Goal: Complete application form

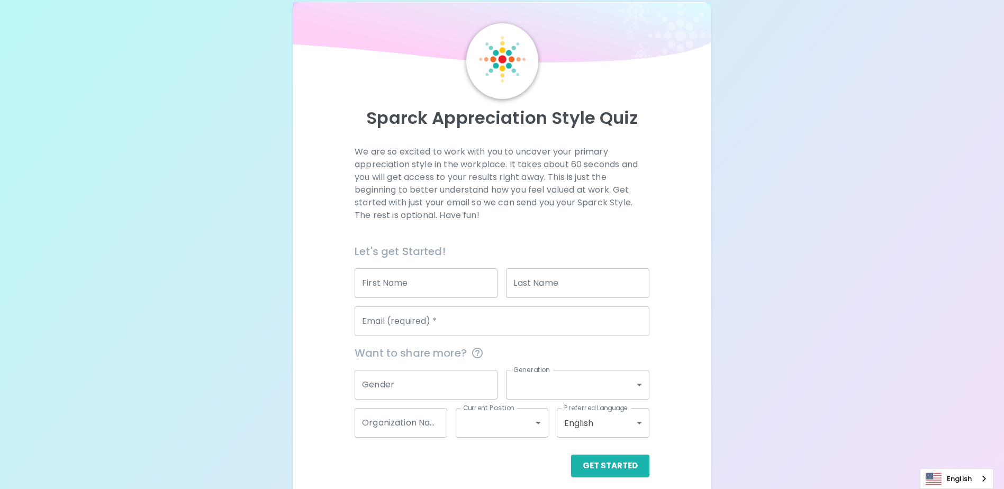
scroll to position [28, 0]
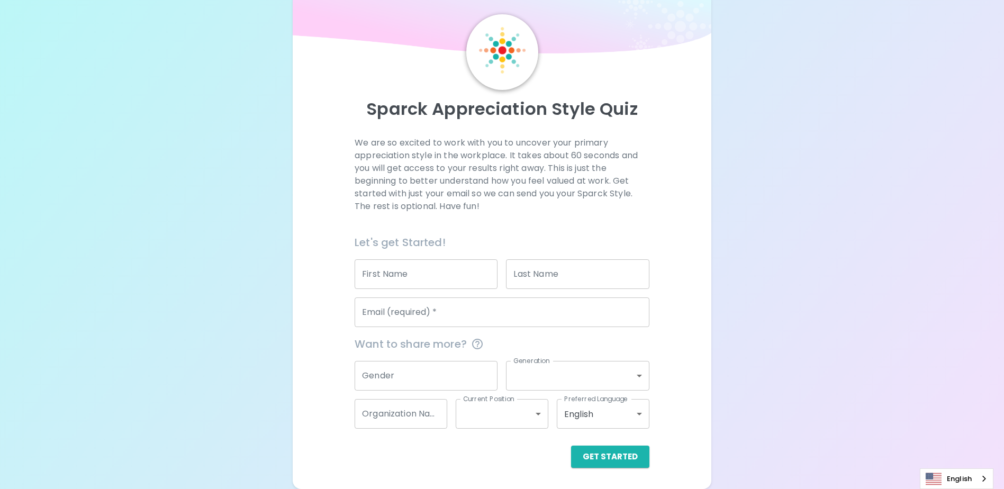
click at [418, 306] on div "Email (required)   * Email (required)   *" at bounding box center [501, 312] width 295 height 30
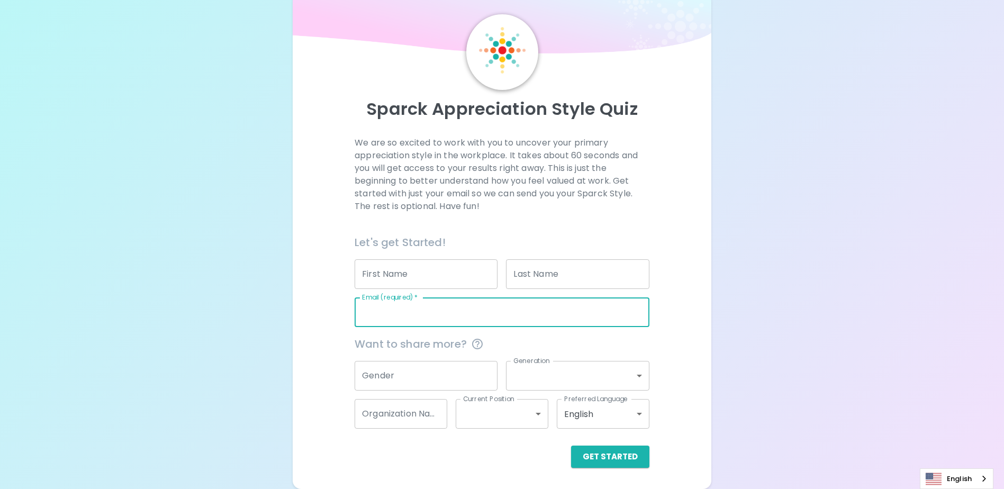
paste input "[PERSON_NAME][EMAIL_ADDRESS][DOMAIN_NAME]"
type input "[PERSON_NAME][EMAIL_ADDRESS][DOMAIN_NAME]"
click at [605, 452] on button "Get Started" at bounding box center [610, 456] width 78 height 22
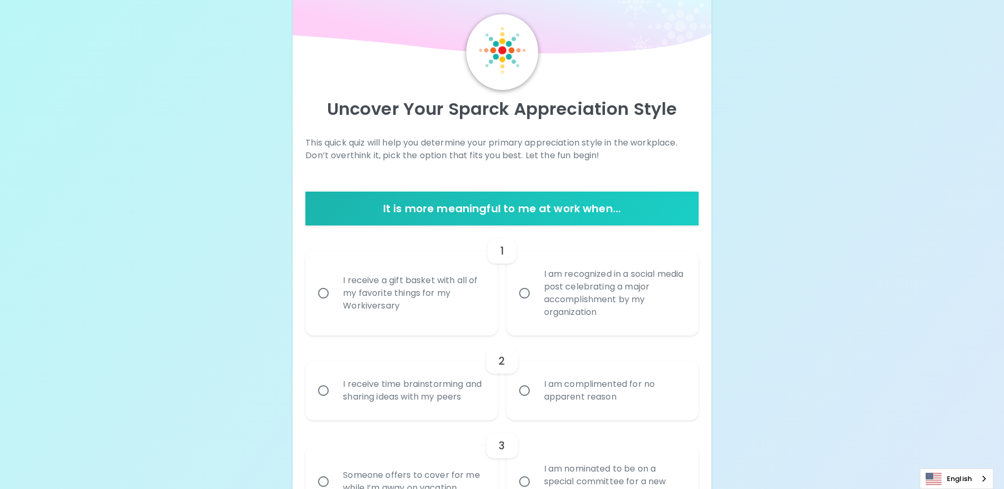
click at [323, 287] on input "I receive a gift basket with all of my favorite things for my Workiversary" at bounding box center [323, 293] width 22 height 22
radio input "true"
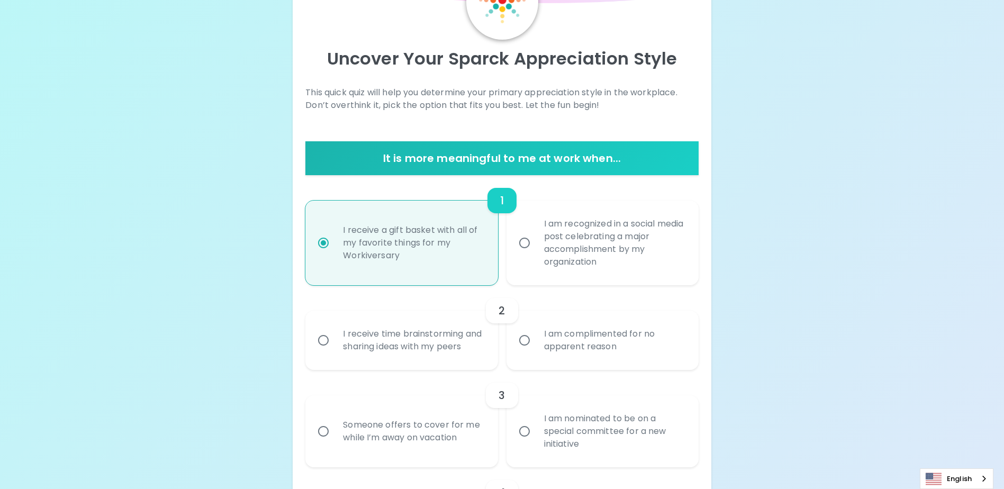
scroll to position [113, 0]
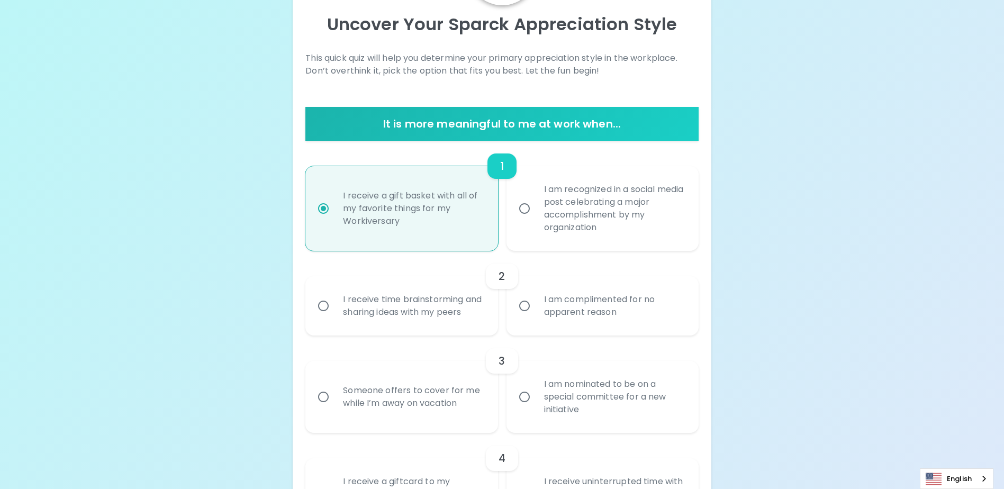
click at [528, 311] on input "I am complimented for no apparent reason" at bounding box center [524, 306] width 22 height 22
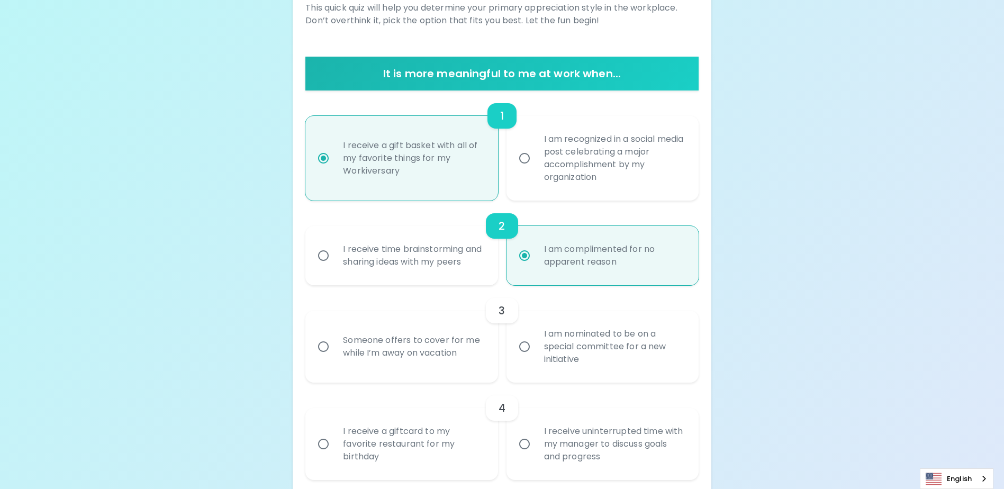
scroll to position [197, 0]
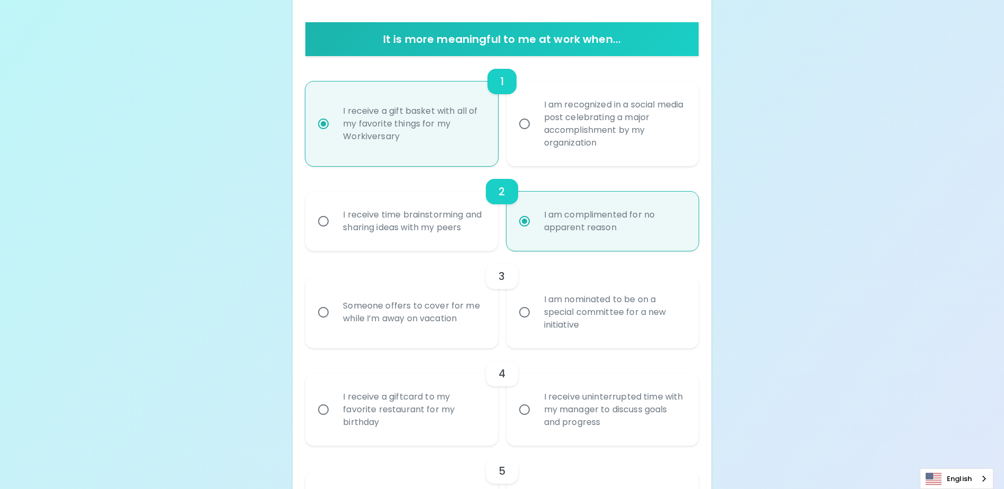
radio input "true"
click at [325, 323] on input "Someone offers to cover for me while I’m away on vacation" at bounding box center [323, 312] width 22 height 22
radio input "false"
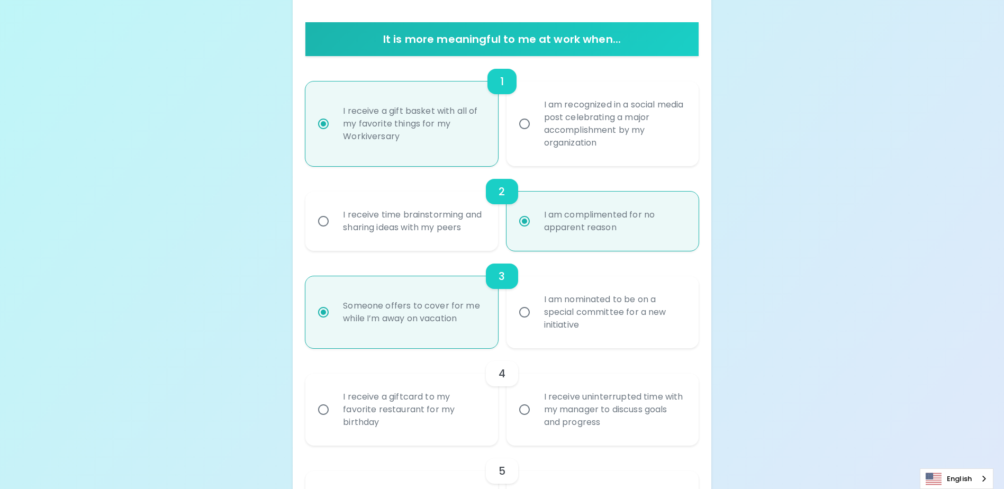
scroll to position [282, 0]
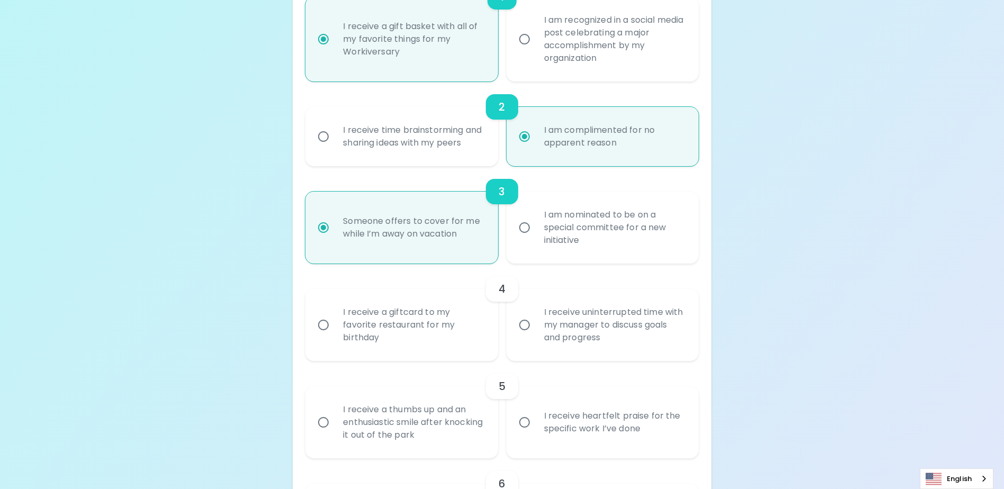
radio input "true"
click at [322, 336] on input "I receive a giftcard to my favorite restaurant for my birthday" at bounding box center [323, 325] width 22 height 22
radio input "false"
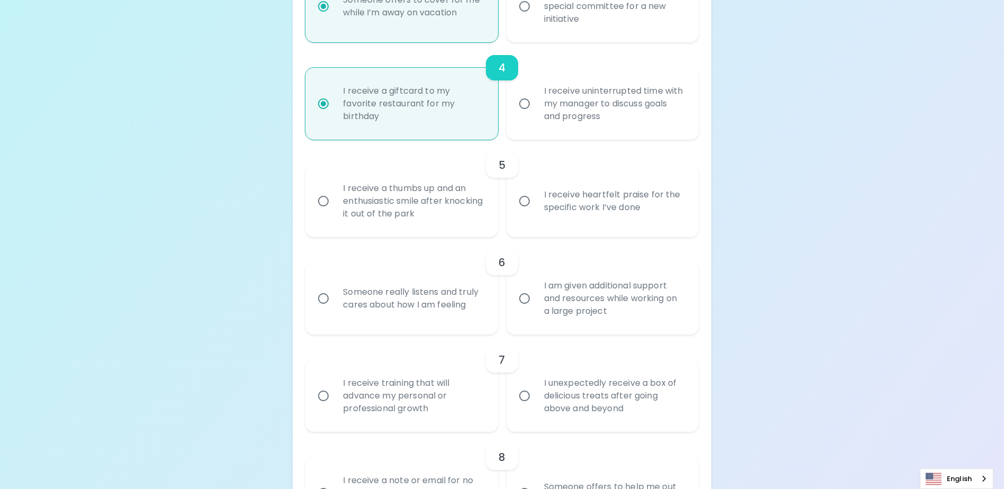
scroll to position [525, 0]
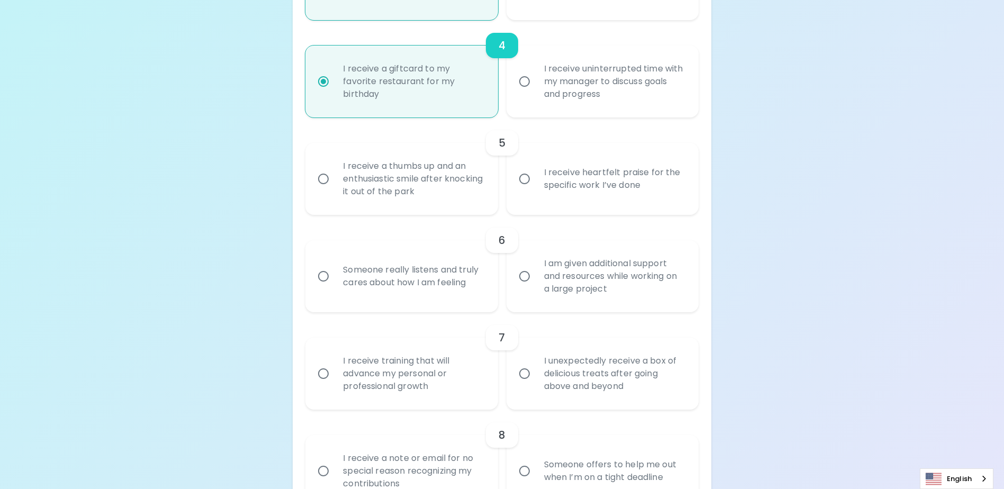
radio input "true"
click at [521, 190] on input "I receive heartfelt praise for the specific work I’ve done" at bounding box center [524, 179] width 22 height 22
radio input "false"
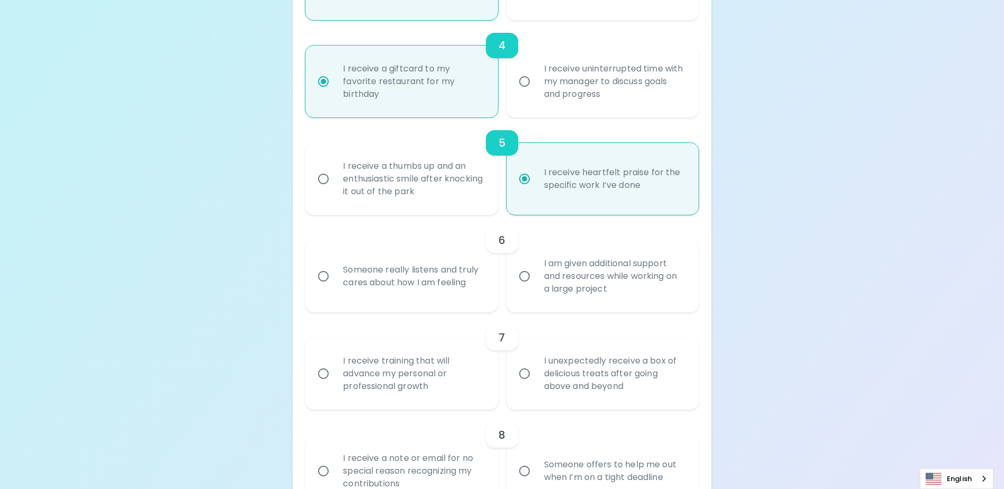
scroll to position [610, 0]
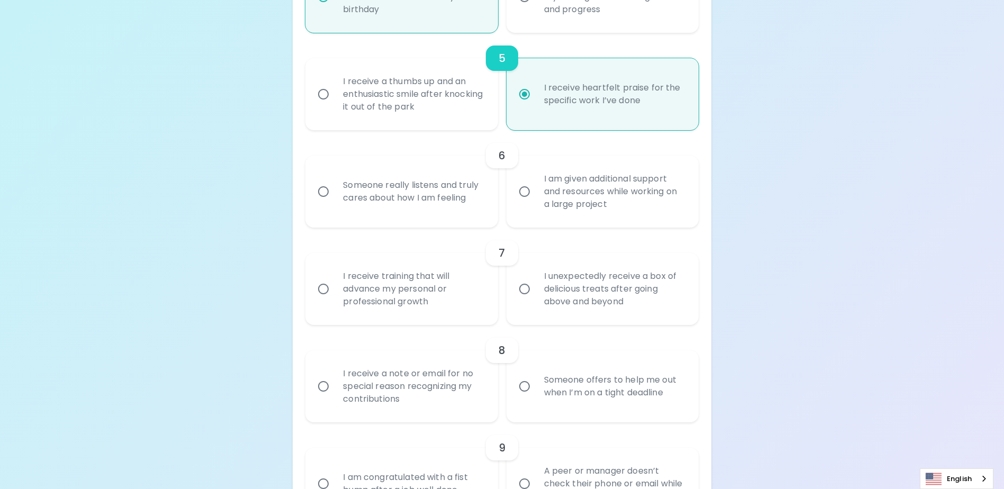
radio input "true"
click at [317, 203] on input "Someone really listens and truly cares about how I am feeling" at bounding box center [323, 191] width 22 height 22
radio input "false"
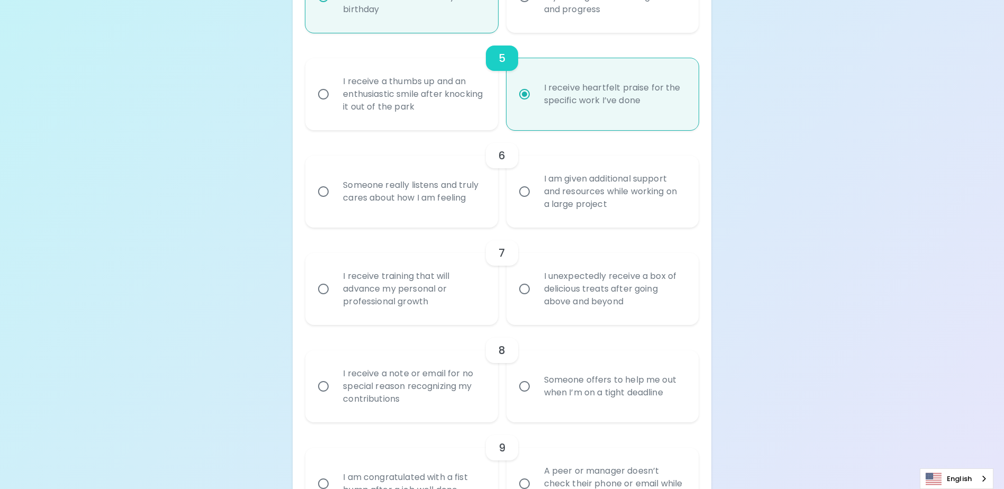
radio input "false"
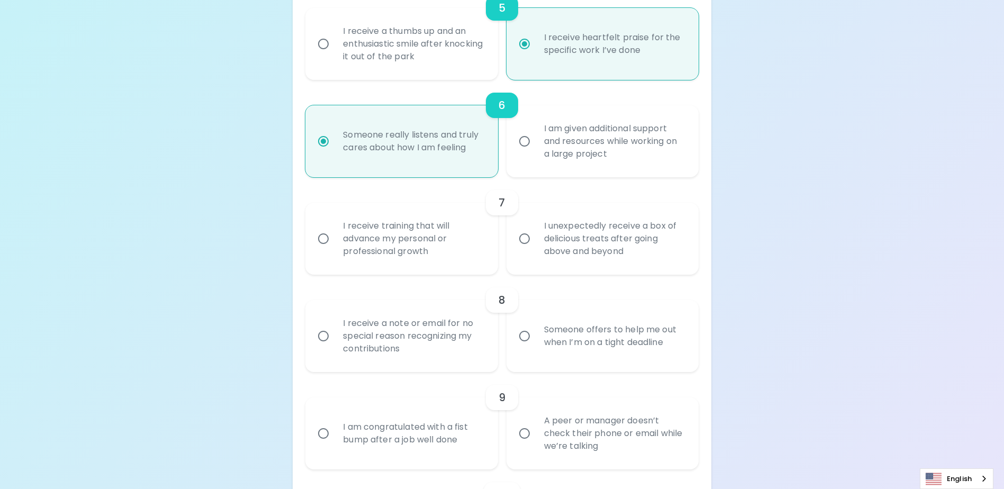
scroll to position [695, 0]
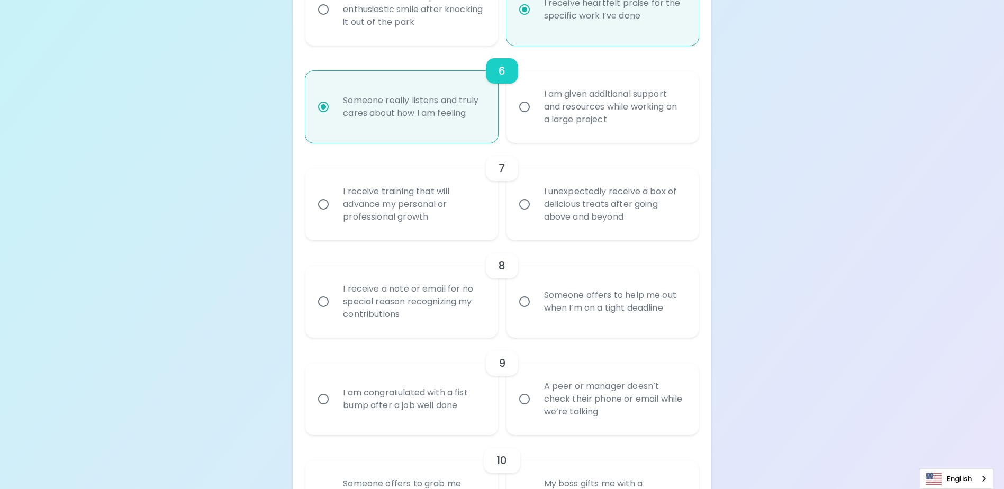
radio input "true"
click at [523, 215] on input "I unexpectedly receive a box of delicious treats after going above and beyond" at bounding box center [524, 204] width 22 height 22
radio input "false"
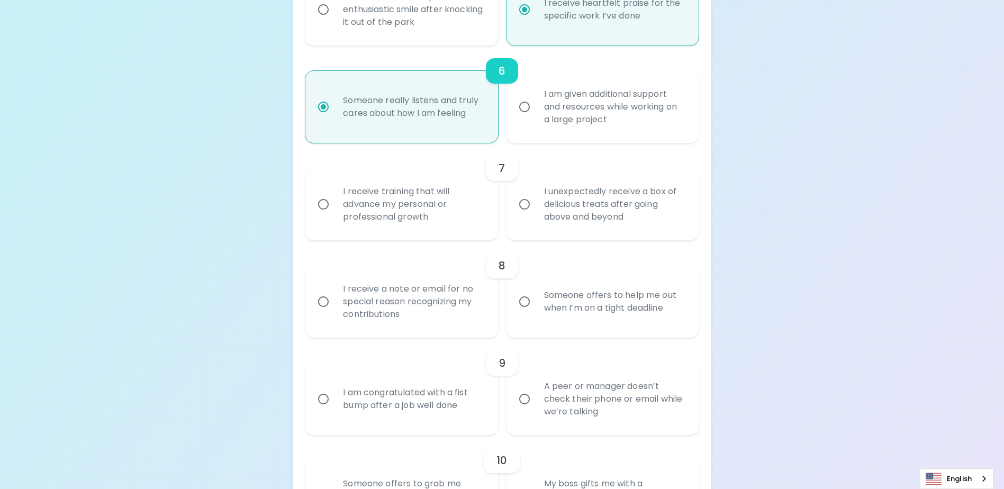
radio input "false"
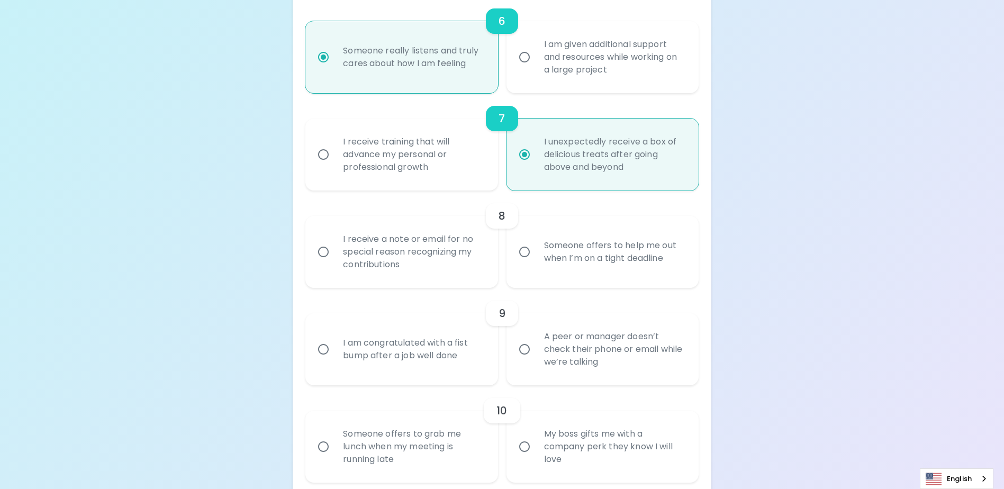
scroll to position [779, 0]
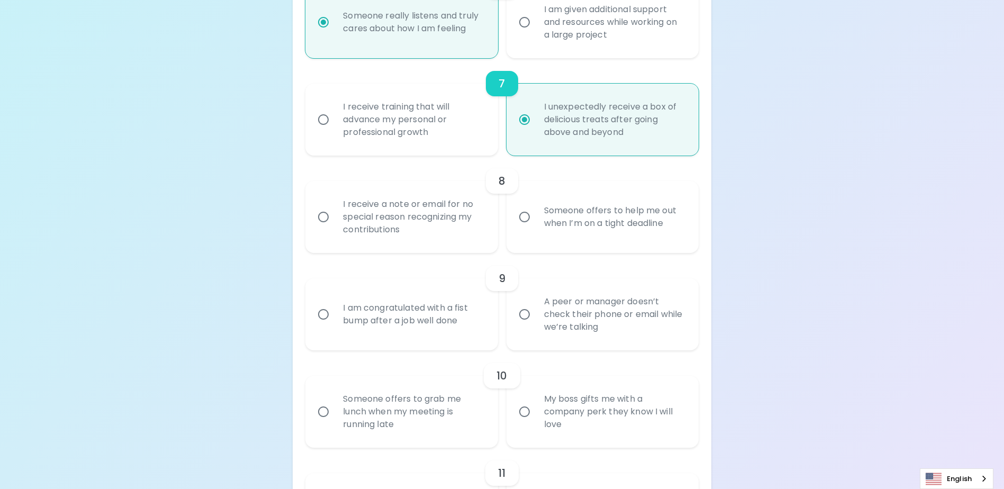
radio input "true"
click at [322, 227] on input "I receive a note or email for no special reason recognizing my contributions" at bounding box center [323, 217] width 22 height 22
radio input "false"
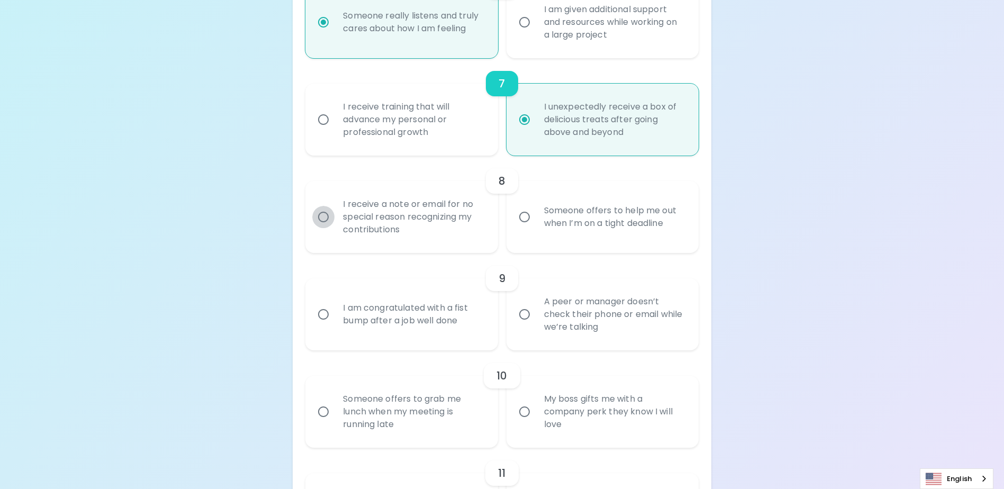
radio input "false"
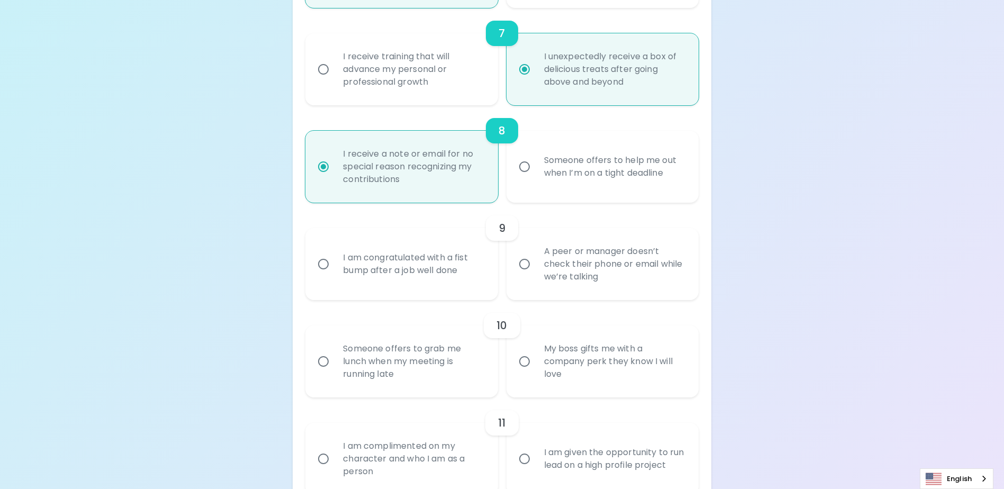
scroll to position [864, 0]
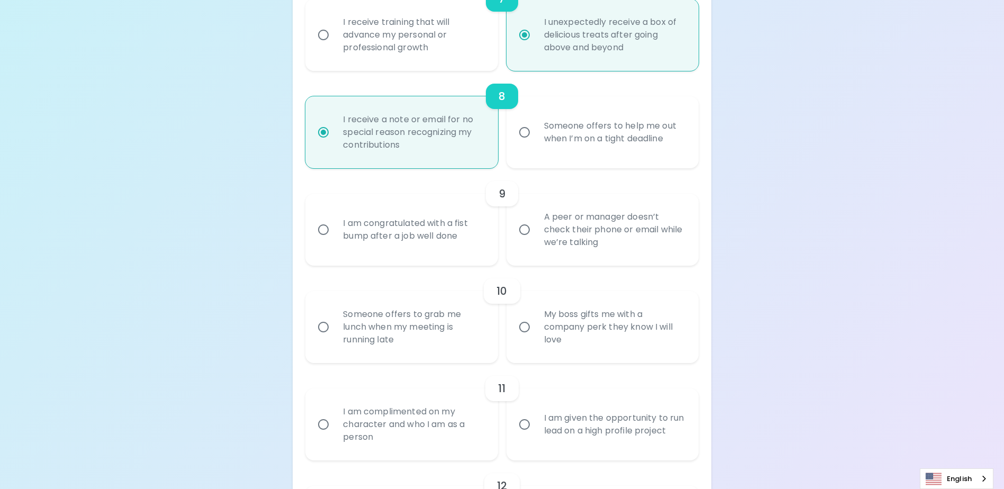
radio input "true"
click at [321, 241] on input "I am congratulated with a fist bump after a job well done" at bounding box center [323, 229] width 22 height 22
radio input "false"
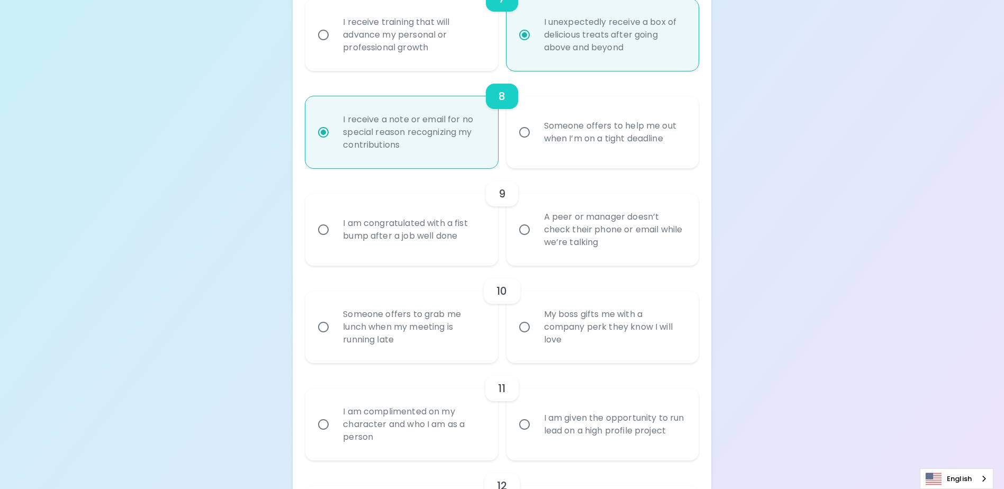
radio input "false"
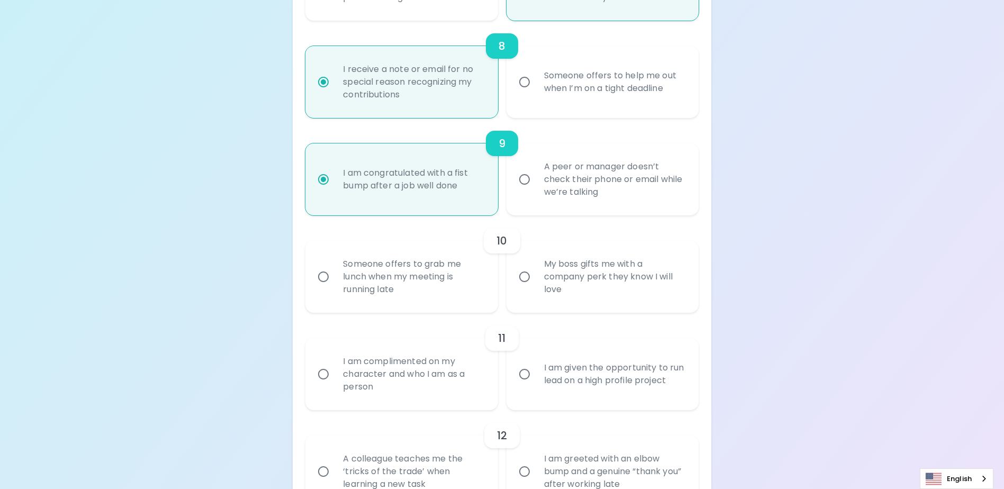
scroll to position [949, 0]
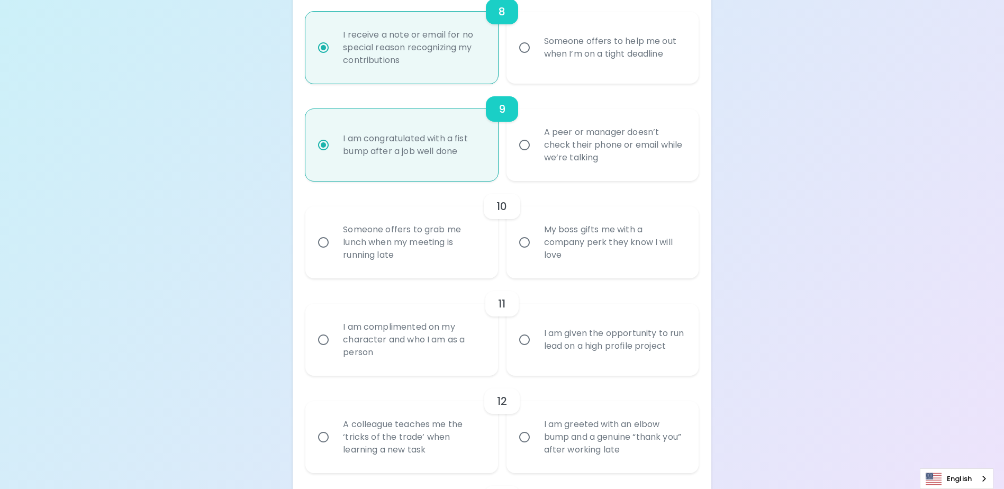
radio input "true"
click at [527, 253] on input "My boss gifts me with a company perk they know I will love" at bounding box center [524, 242] width 22 height 22
radio input "false"
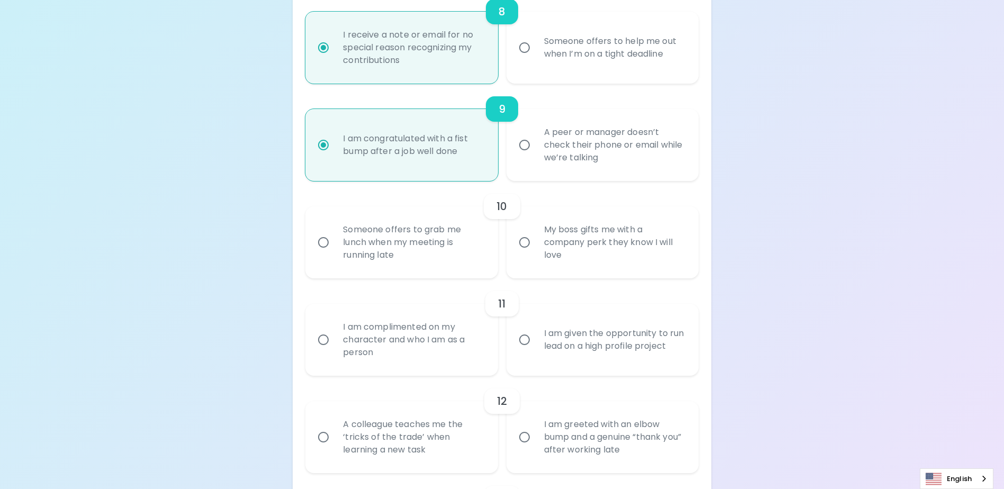
radio input "false"
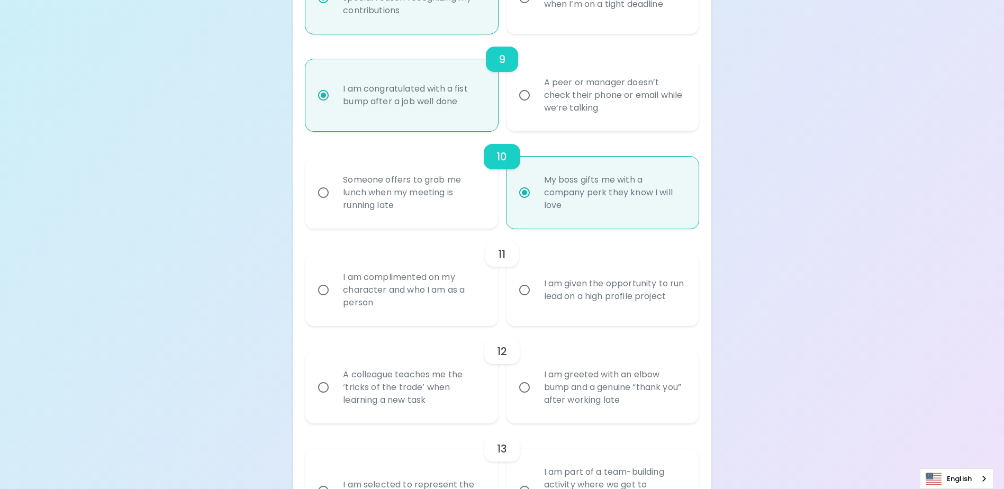
scroll to position [1033, 0]
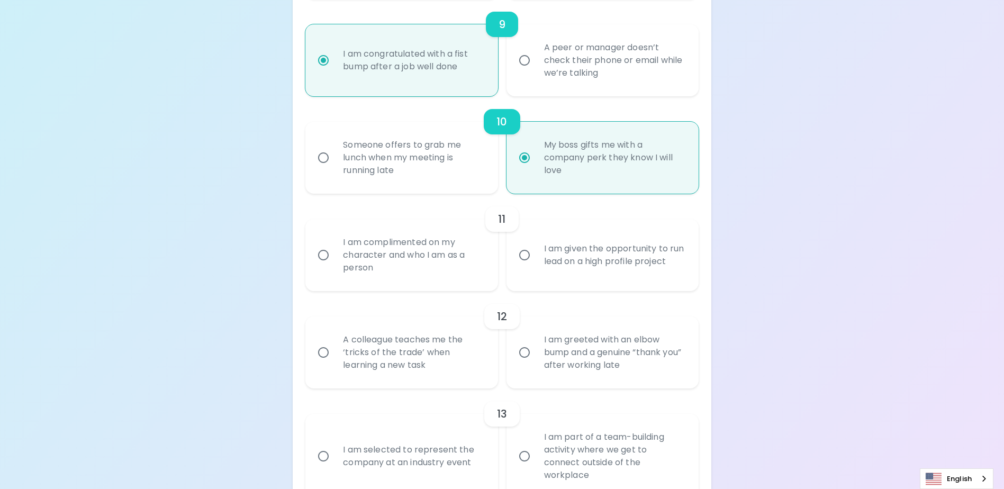
radio input "true"
click at [325, 266] on input "I am complimented on my character and who I am as a person" at bounding box center [323, 255] width 22 height 22
radio input "false"
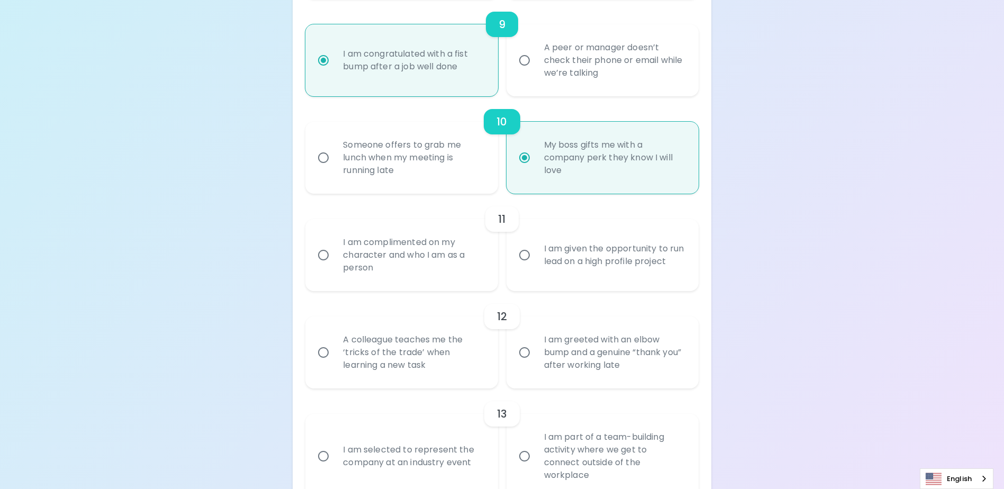
radio input "false"
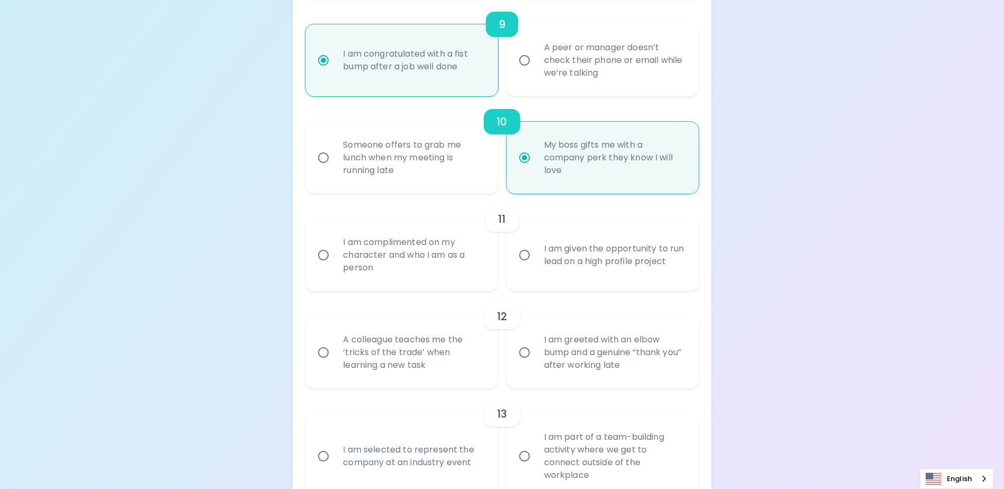
radio input "false"
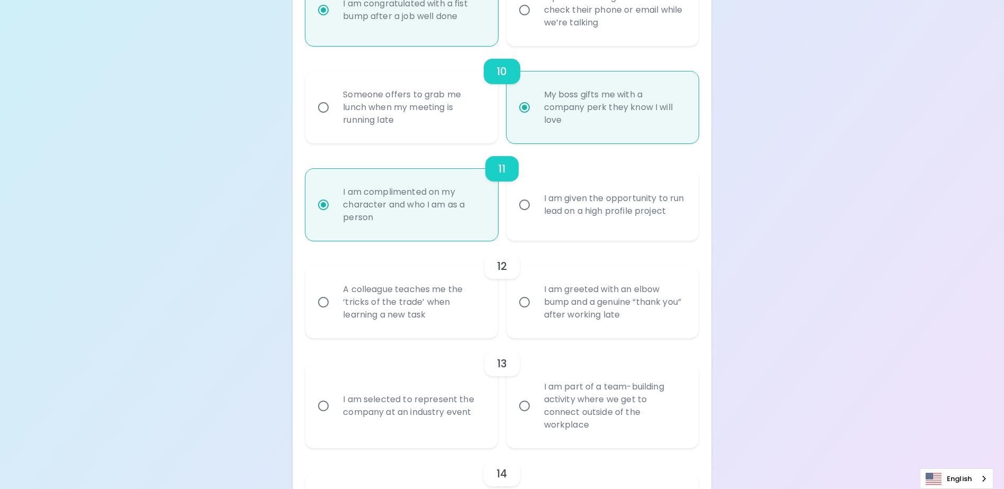
scroll to position [1118, 0]
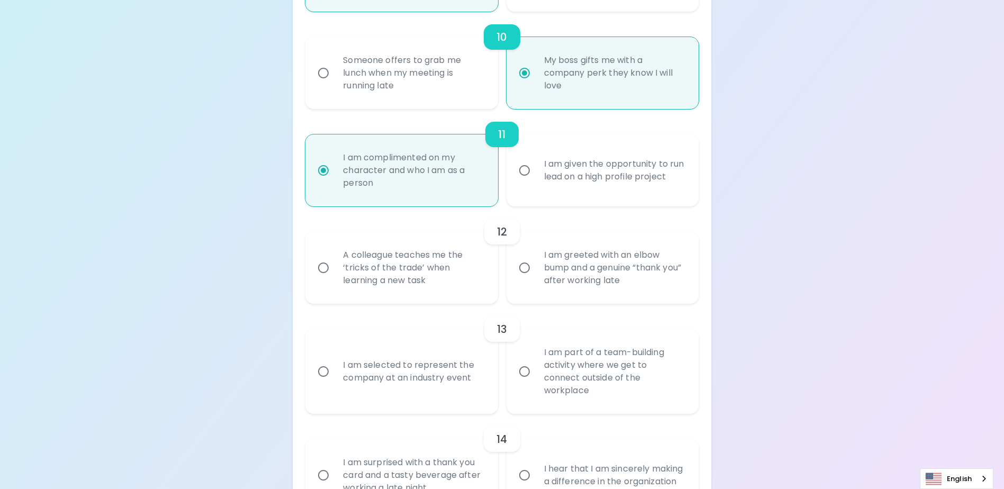
radio input "true"
click at [324, 279] on input "A colleague teaches me the ‘tricks of the trade’ when learning a new task" at bounding box center [323, 268] width 22 height 22
radio input "false"
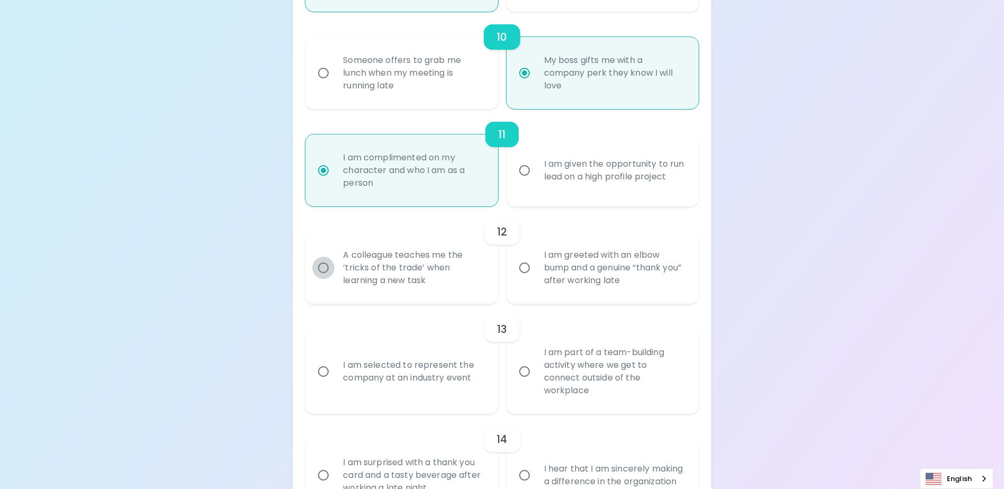
radio input "false"
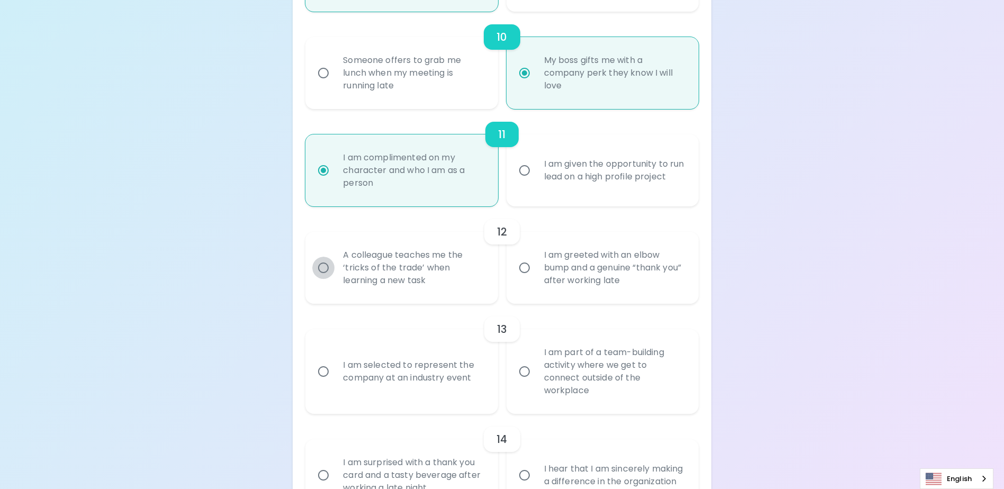
radio input "false"
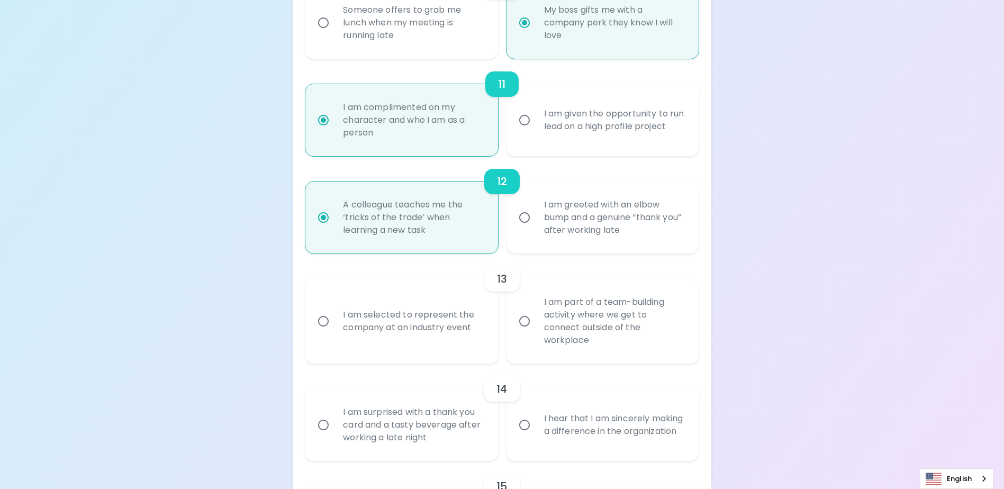
scroll to position [1202, 0]
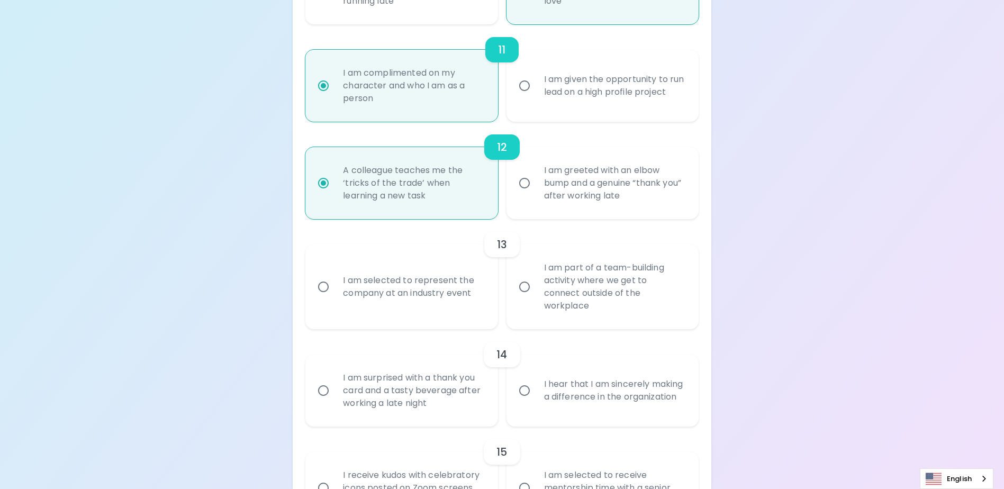
radio input "true"
click at [522, 291] on input "I am part of a team-building activity where we get to connect outside of the wo…" at bounding box center [524, 287] width 22 height 22
radio input "false"
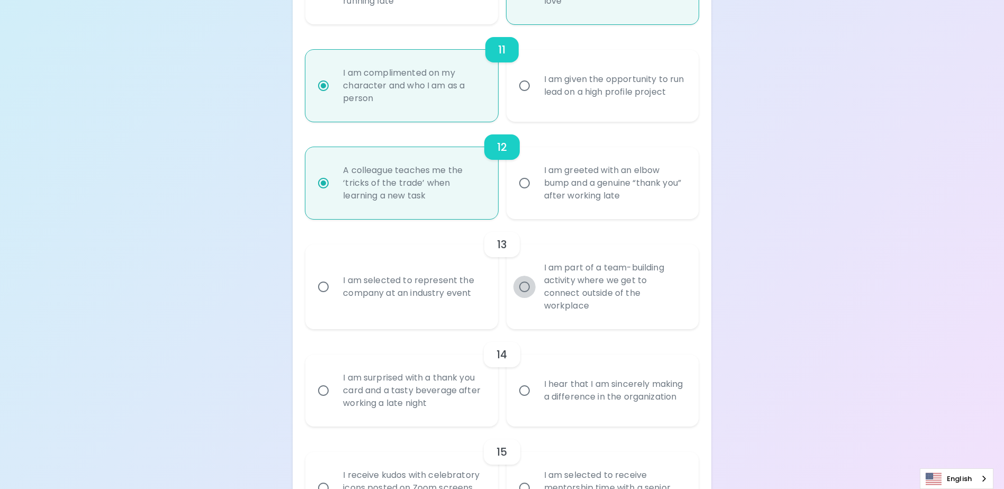
radio input "false"
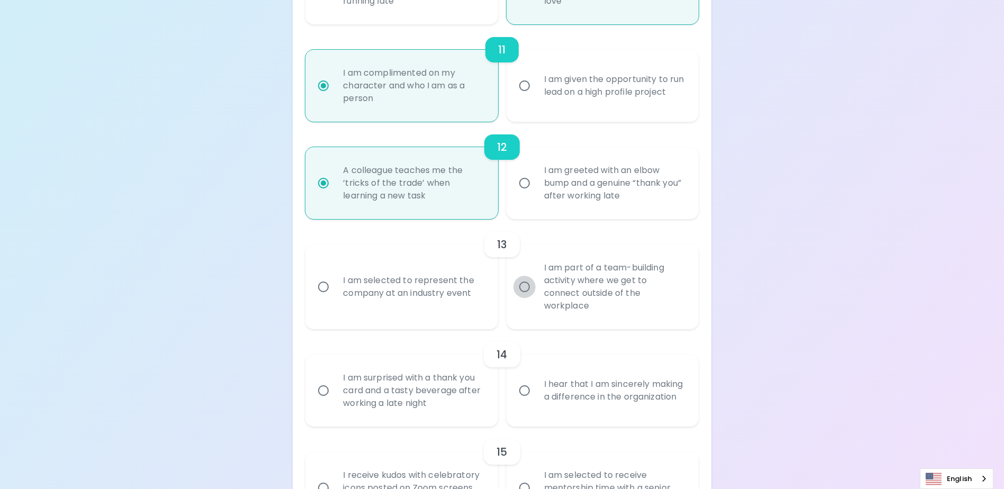
radio input "false"
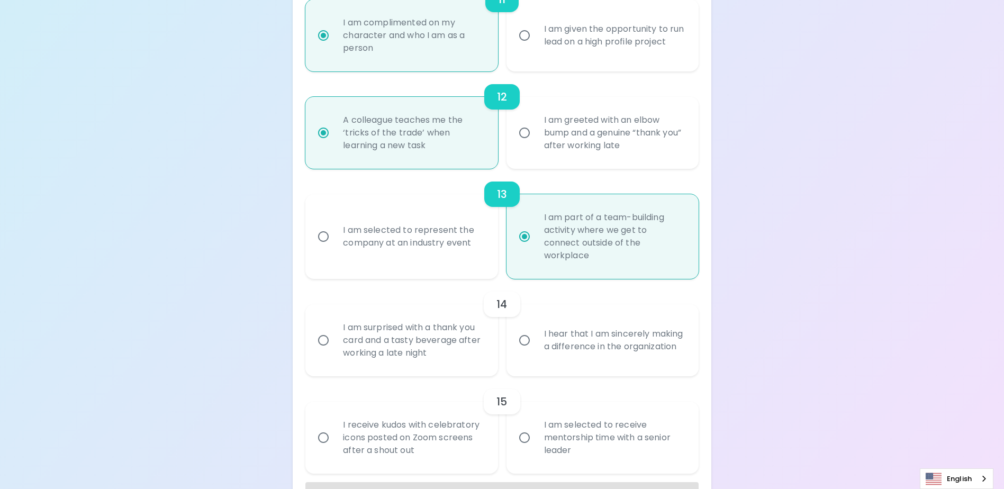
scroll to position [1287, 0]
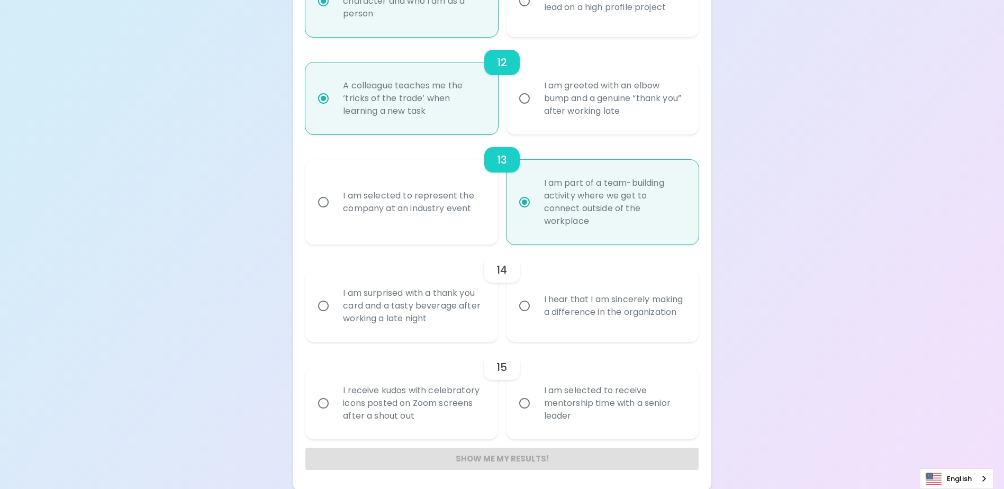
radio input "true"
click at [318, 305] on input "I am surprised with a thank you card and a tasty beverage after working a late …" at bounding box center [323, 306] width 22 height 22
radio input "false"
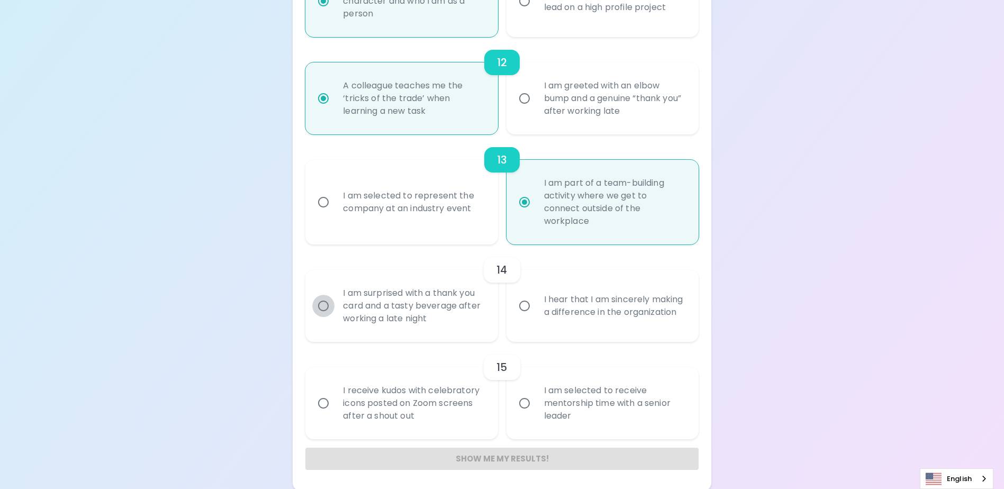
radio input "false"
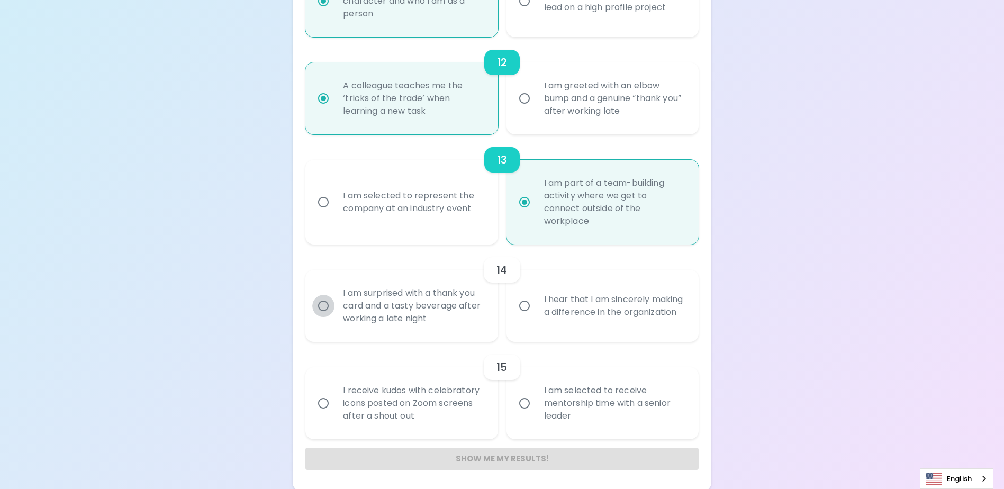
radio input "false"
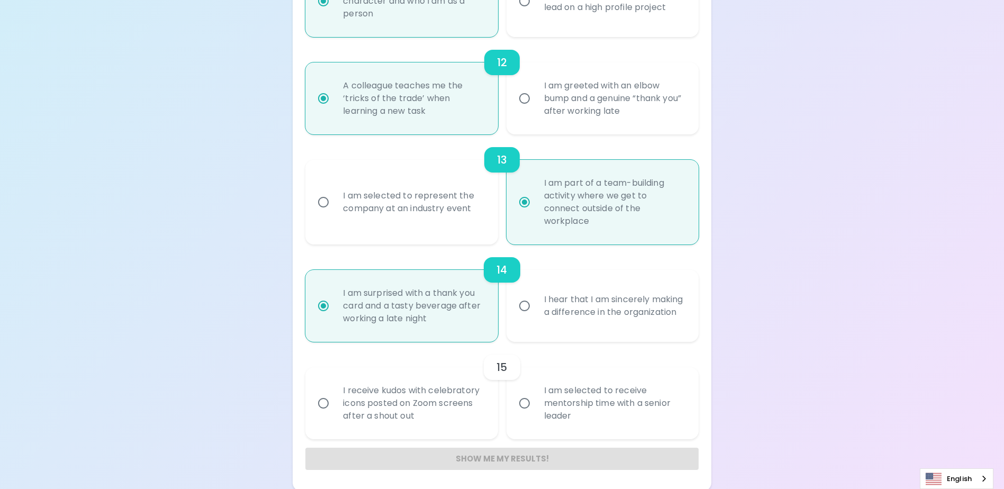
scroll to position [1289, 0]
radio input "true"
click at [321, 400] on input "I receive kudos with celebratory icons posted on Zoom screens after a shout out" at bounding box center [323, 401] width 22 height 22
radio input "false"
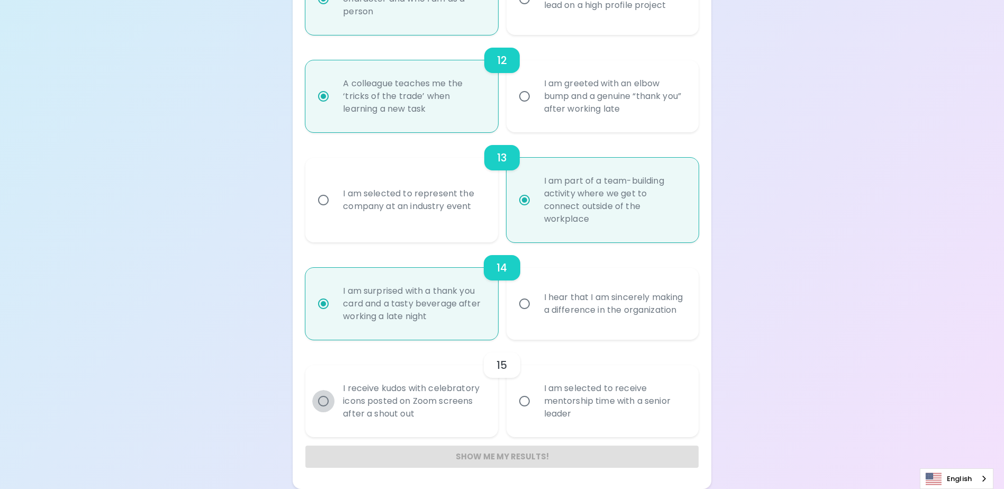
radio input "false"
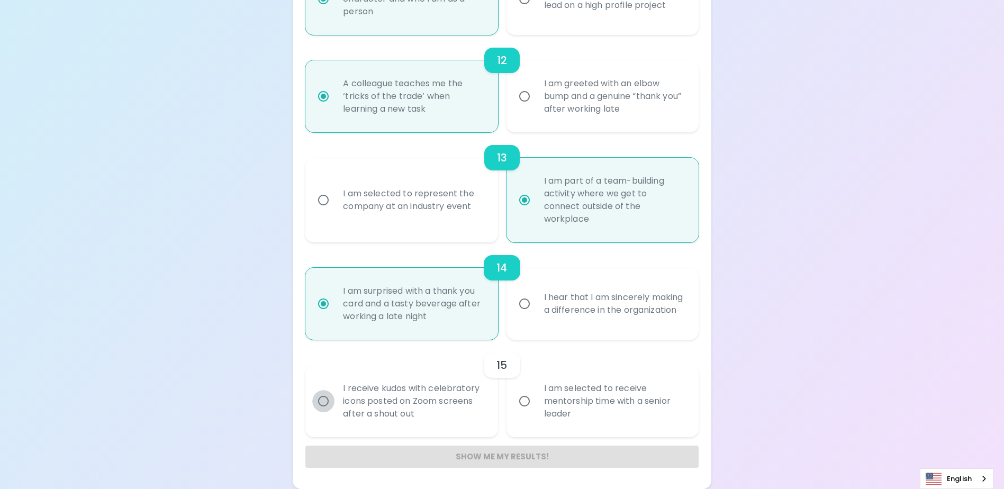
radio input "false"
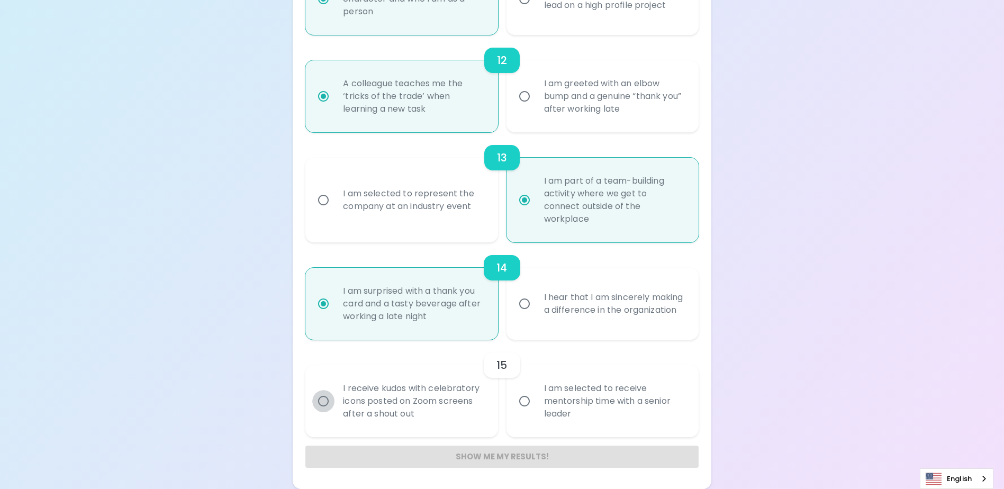
radio input "false"
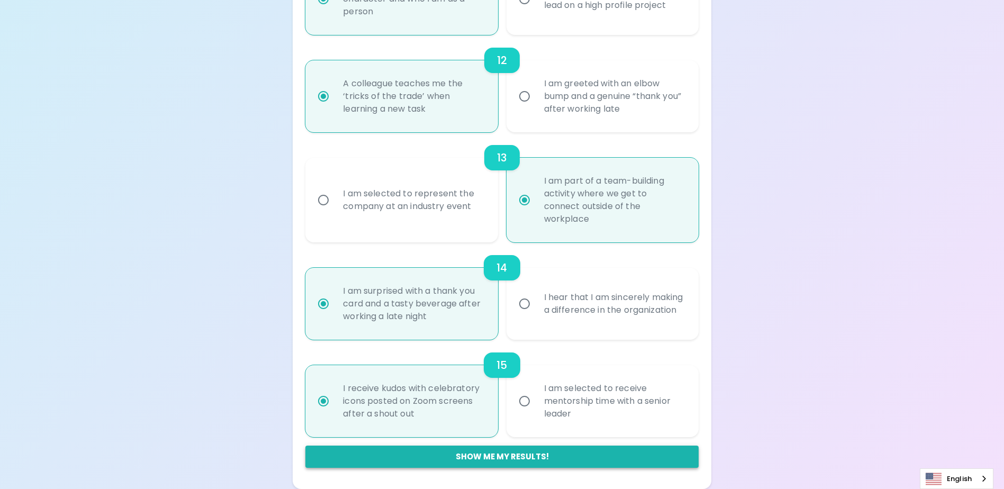
radio input "true"
click at [548, 458] on button "Show me my results!" at bounding box center [501, 456] width 393 height 22
radio input "false"
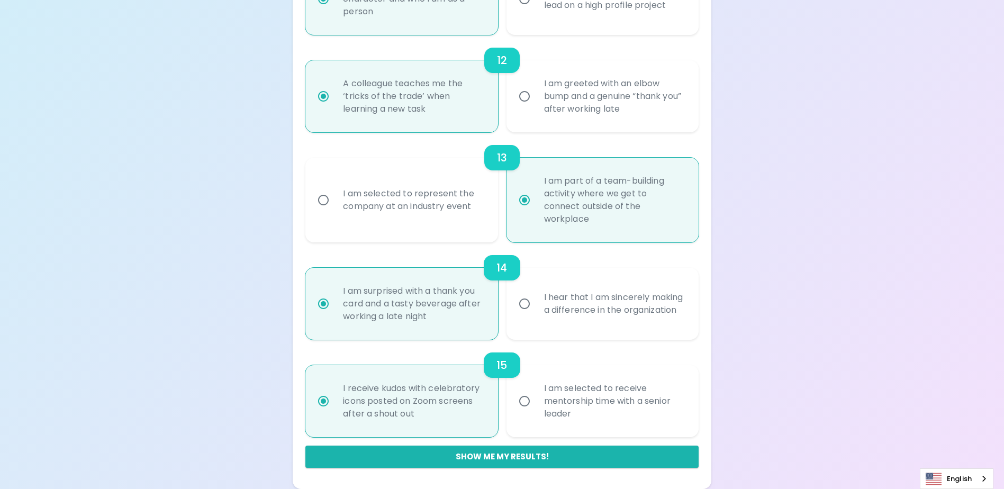
radio input "false"
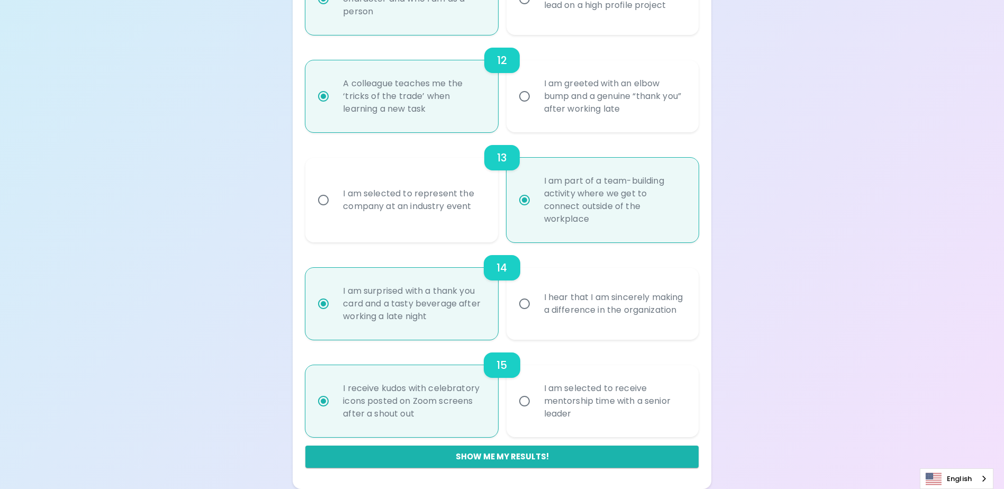
radio input "false"
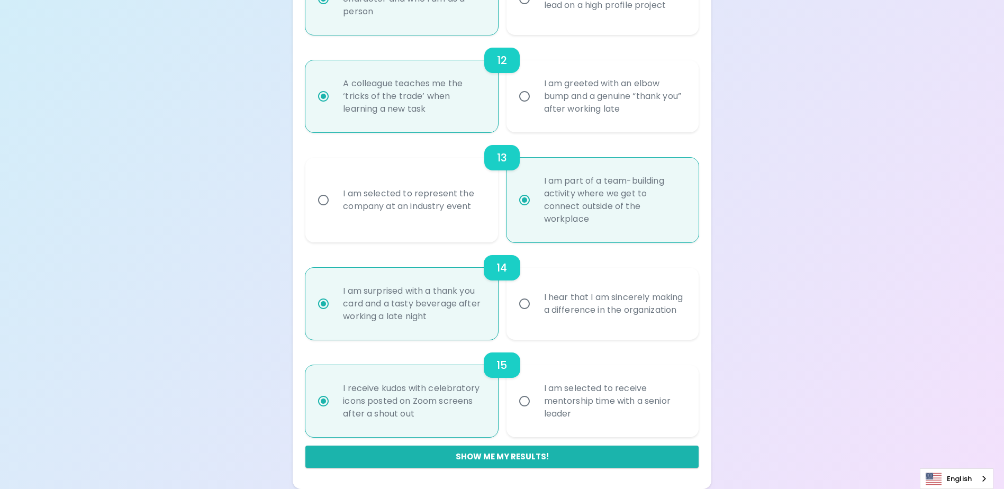
radio input "false"
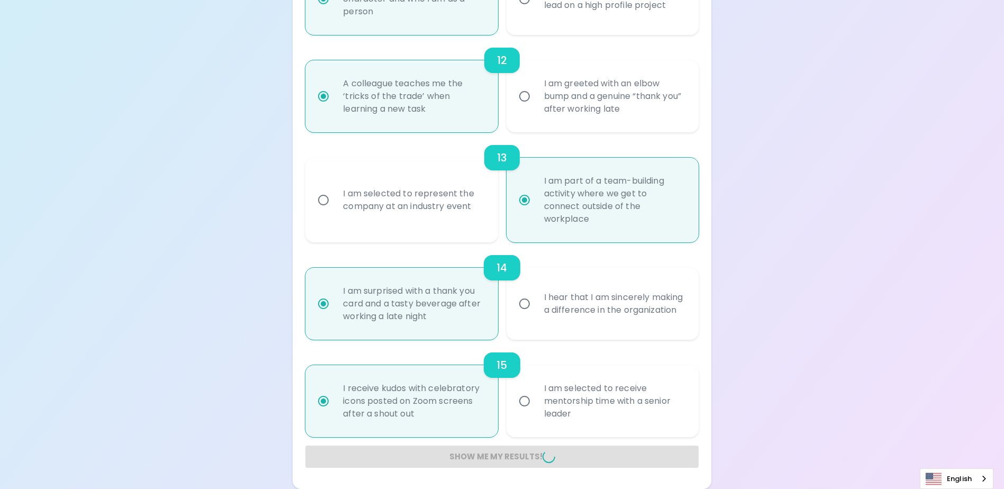
radio input "false"
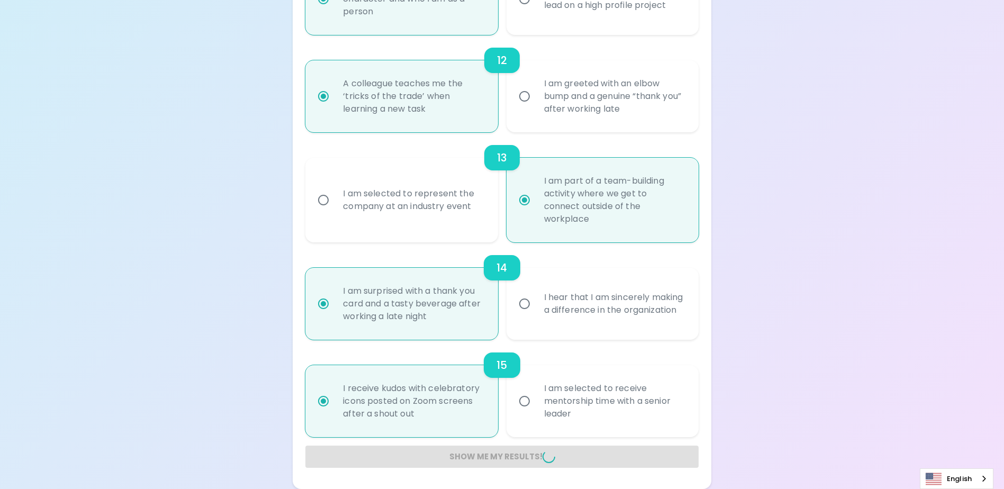
radio input "false"
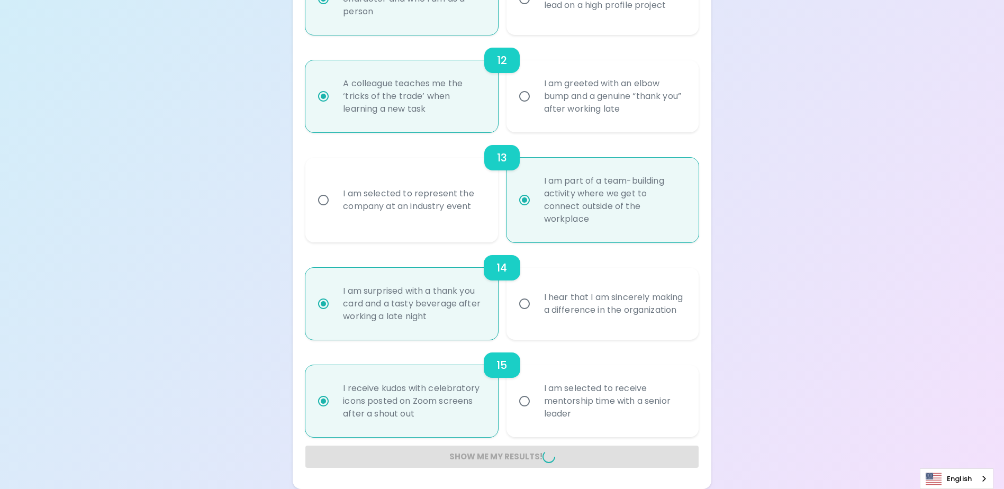
radio input "false"
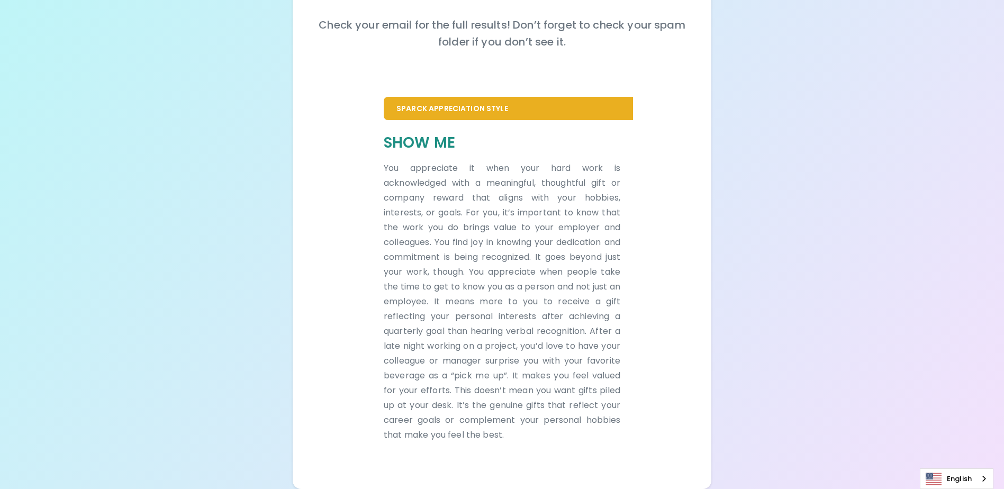
scroll to position [148, 0]
